Goal: Check status

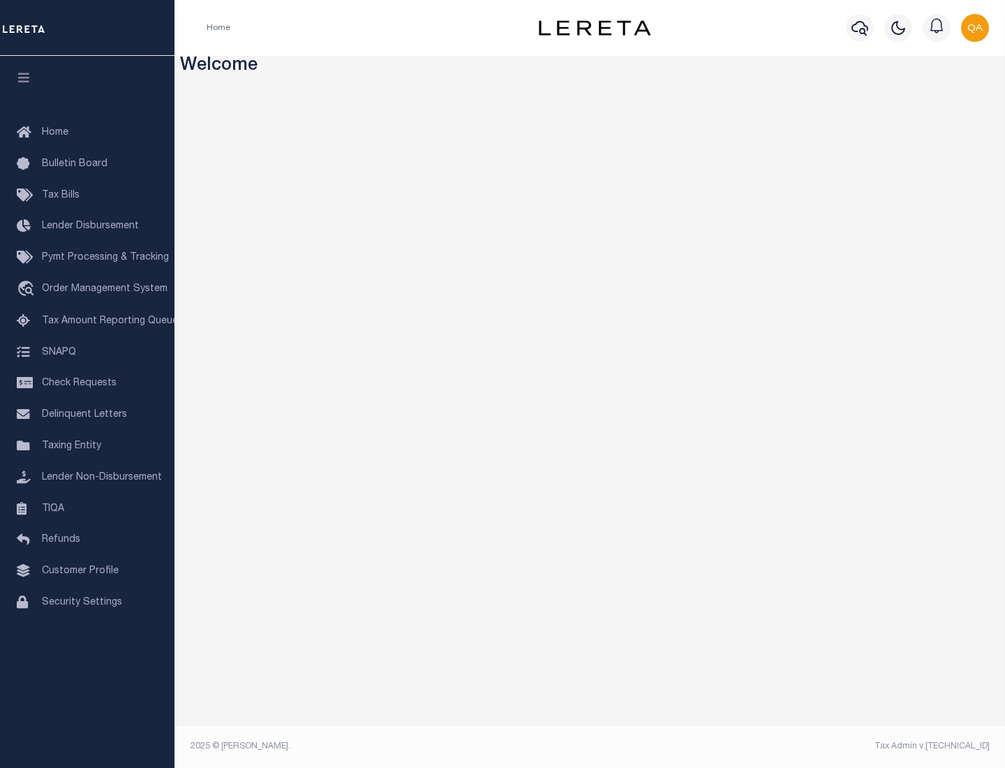
click at [87, 383] on span "Check Requests" at bounding box center [79, 383] width 75 height 10
select select "50"
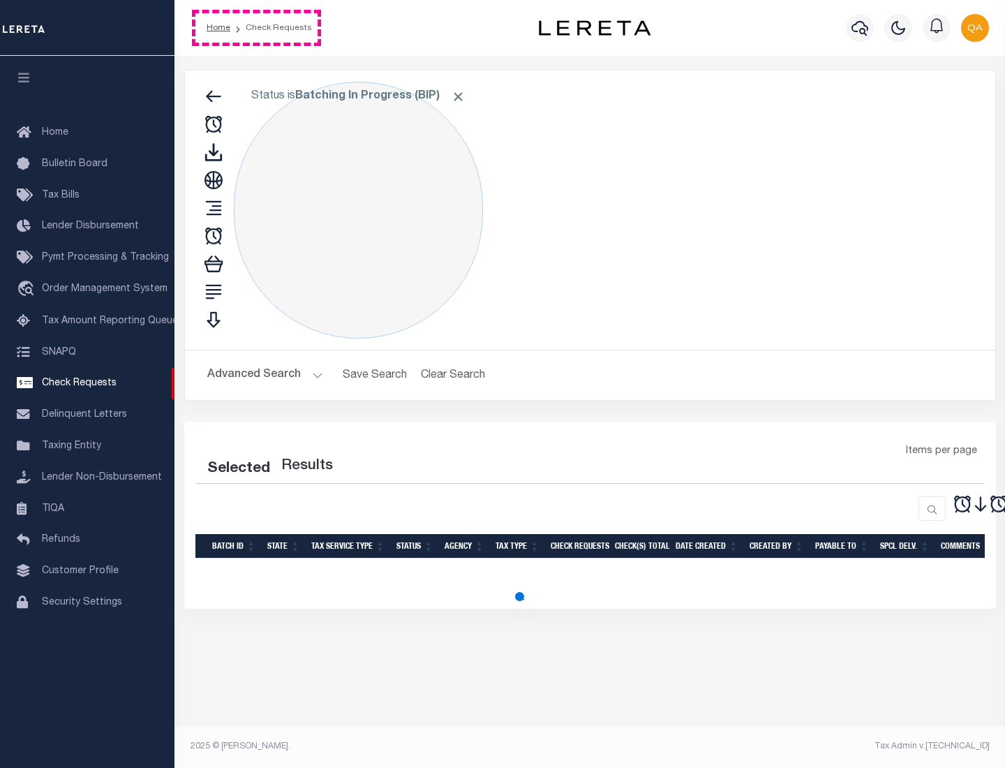
select select "50"
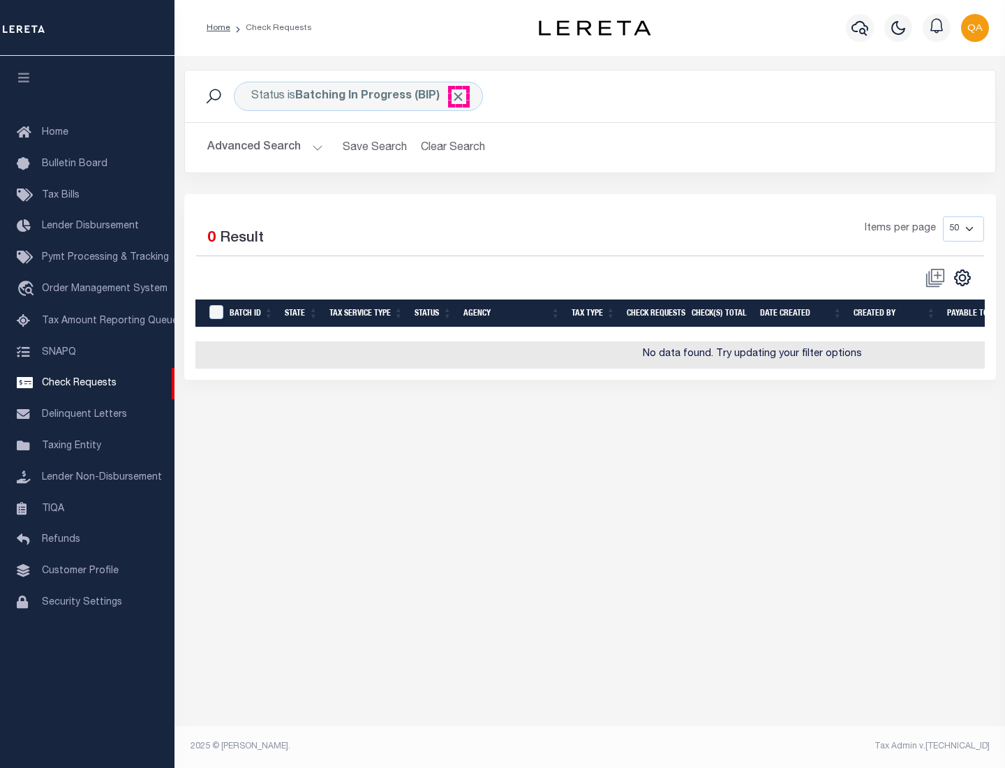
click at [458, 96] on span "Click to Remove" at bounding box center [458, 96] width 15 height 15
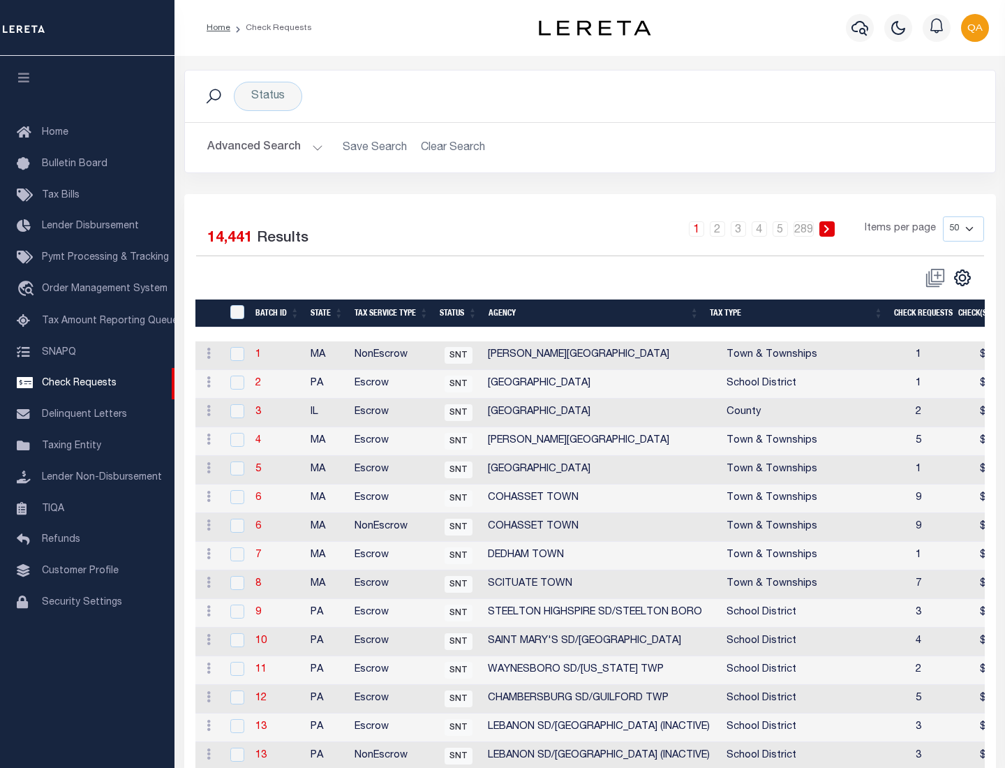
scroll to position [673, 0]
